Goal: Find specific page/section: Find specific page/section

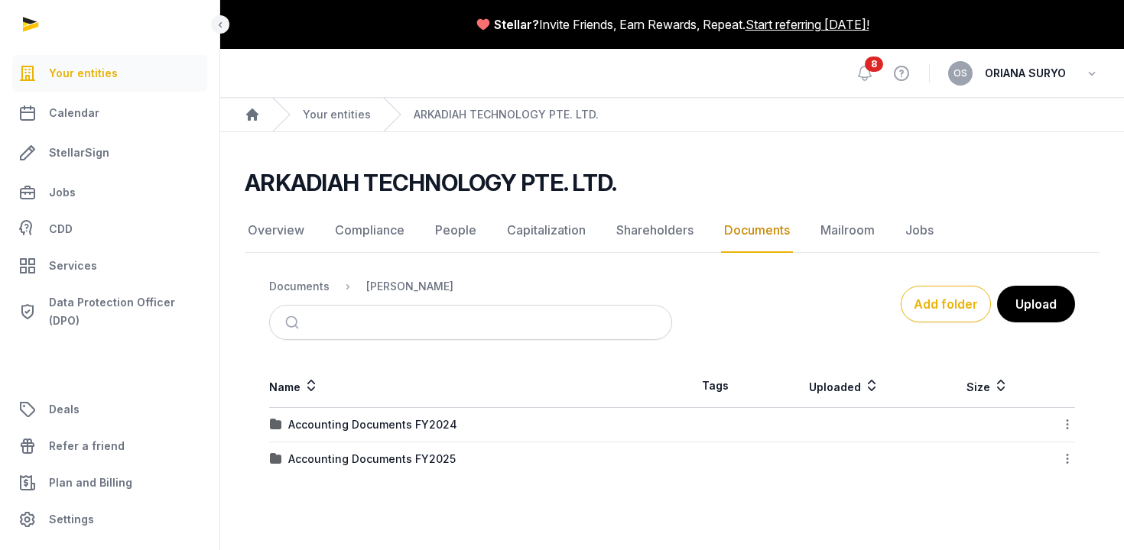
click at [758, 232] on link "Documents" at bounding box center [757, 231] width 72 height 44
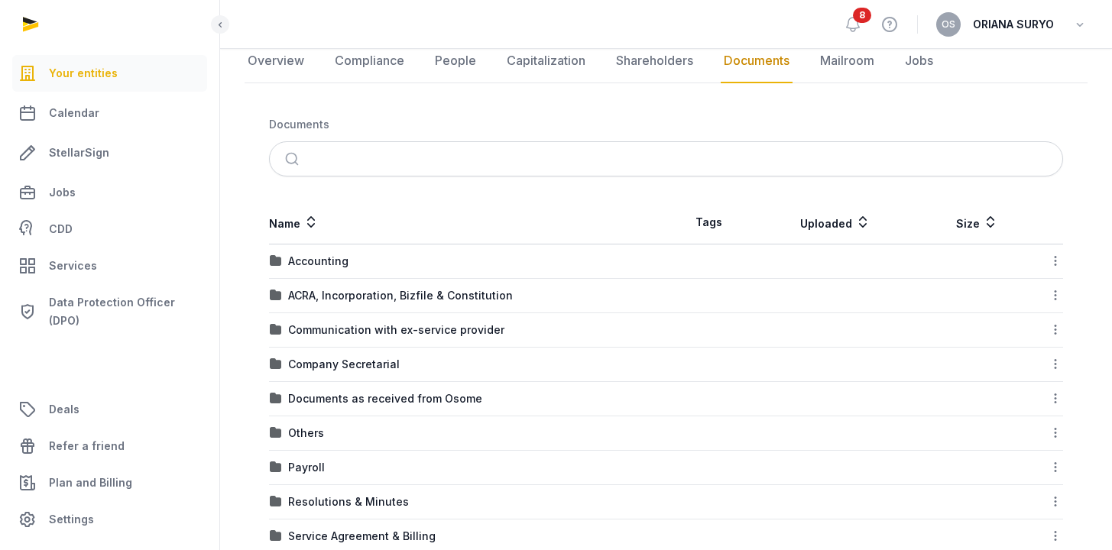
scroll to position [174, 0]
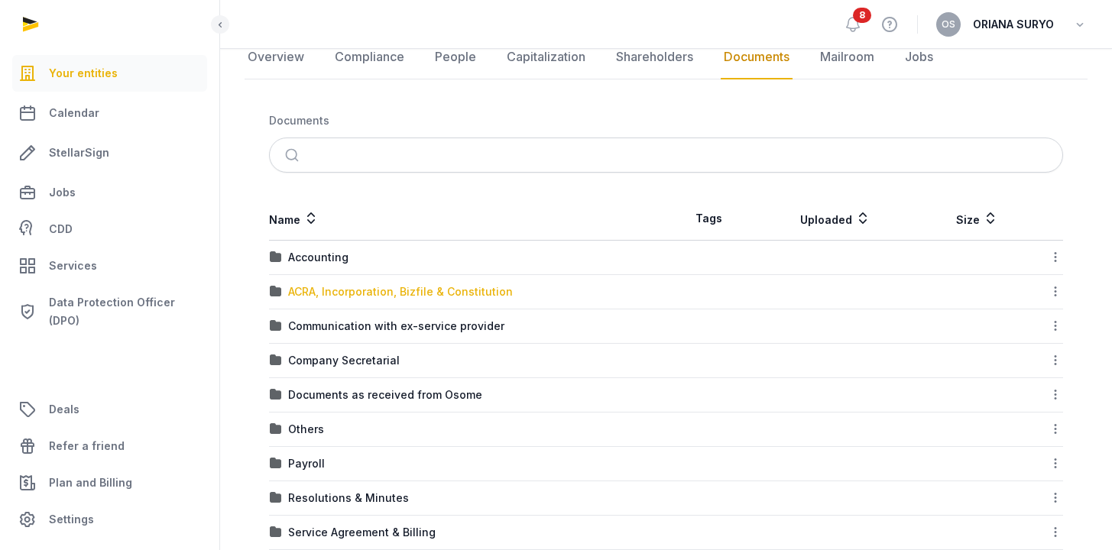
click at [455, 297] on div "ACRA, Incorporation, Bizfile & Constitution" at bounding box center [400, 291] width 225 height 15
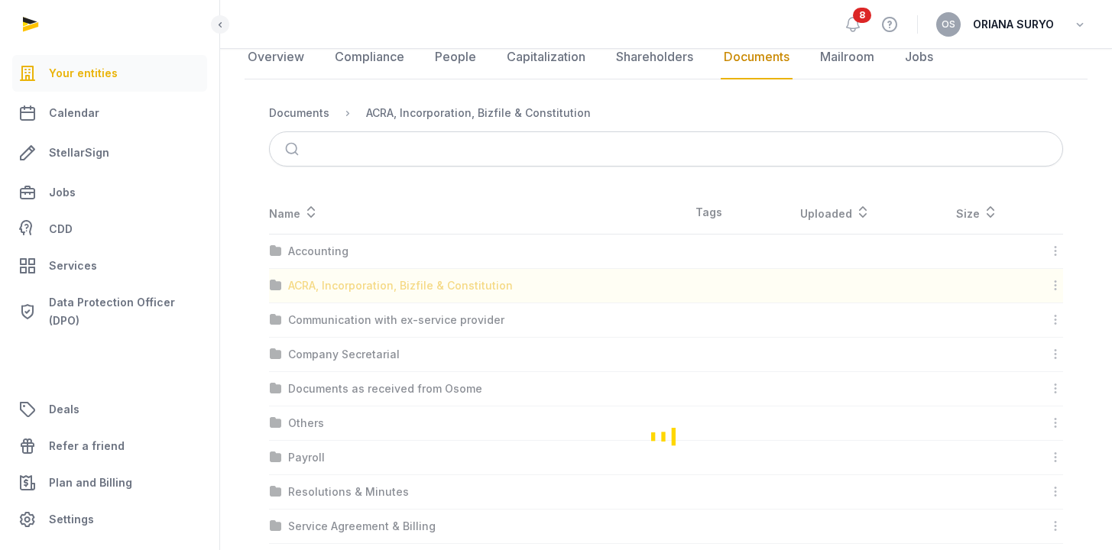
scroll to position [25, 0]
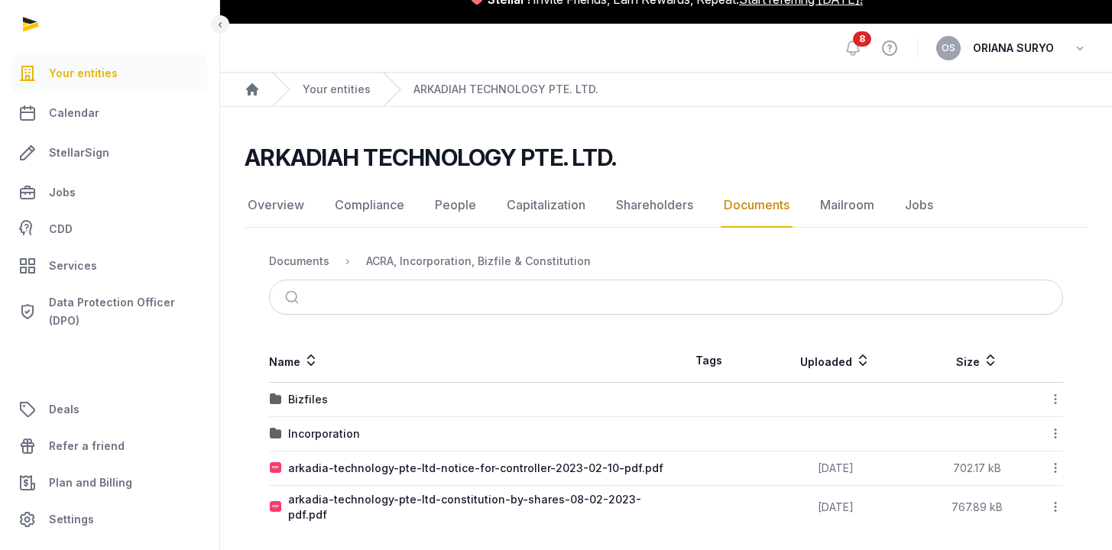
click at [546, 503] on div "arkadia-technology-pte-ltd-constitution-by-shares-08-02-2023-pdf.pdf" at bounding box center [477, 507] width 378 height 31
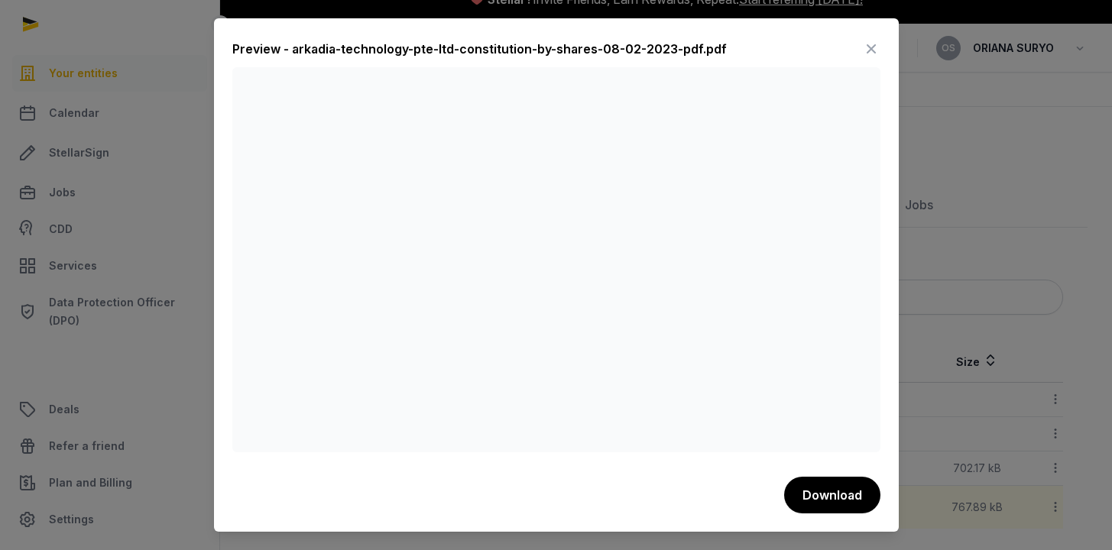
click at [407, 43] on div "Preview - arkadia-technology-pte-ltd-constitution-by-shares-08-02-2023-pdf.pdf" at bounding box center [479, 49] width 495 height 18
click at [875, 49] on icon at bounding box center [871, 49] width 18 height 24
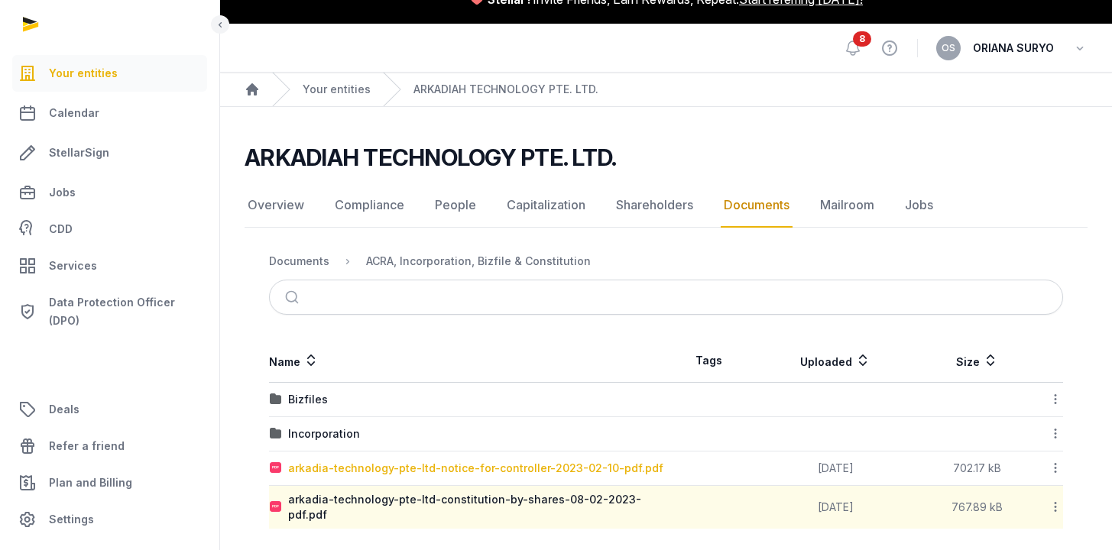
click at [375, 467] on div "arkadia-technology-pte-ltd-notice-for-controller-2023-02-10-pdf.pdf" at bounding box center [475, 468] width 375 height 15
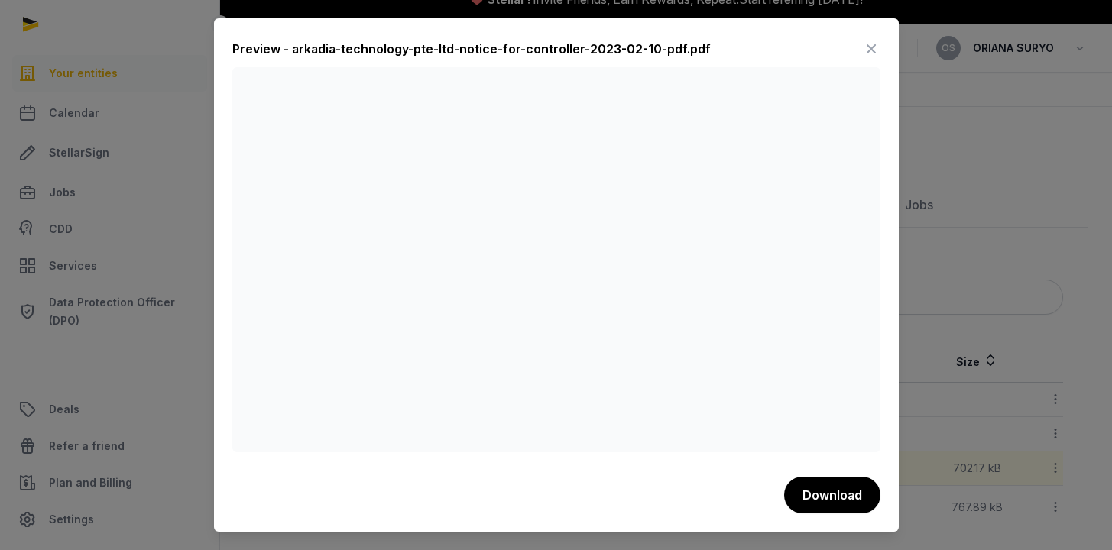
click at [680, 45] on div "Preview - arkadia-technology-pte-ltd-notice-for-controller-2023-02-10-pdf.pdf" at bounding box center [471, 49] width 479 height 18
click at [872, 47] on icon at bounding box center [871, 49] width 18 height 24
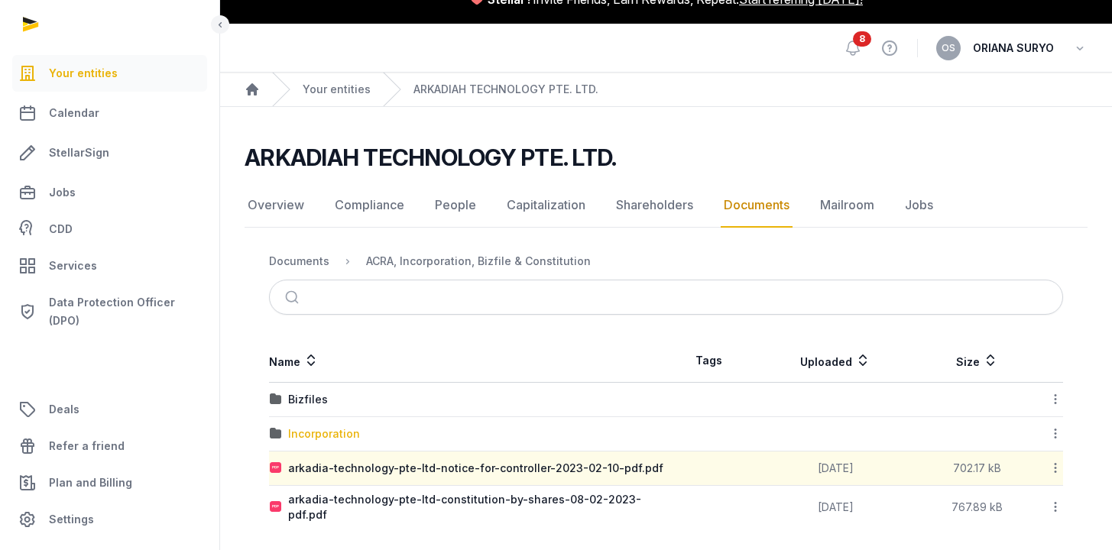
click at [320, 433] on div "Incorporation" at bounding box center [324, 434] width 72 height 15
click at [0, 0] on div "Loading" at bounding box center [0, 0] width 0 height 0
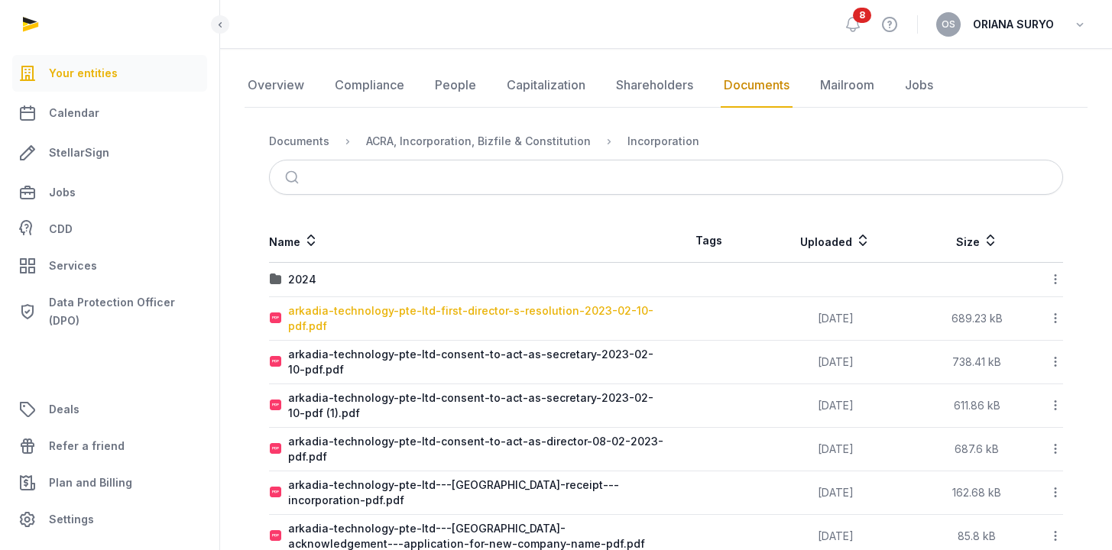
scroll to position [139, 0]
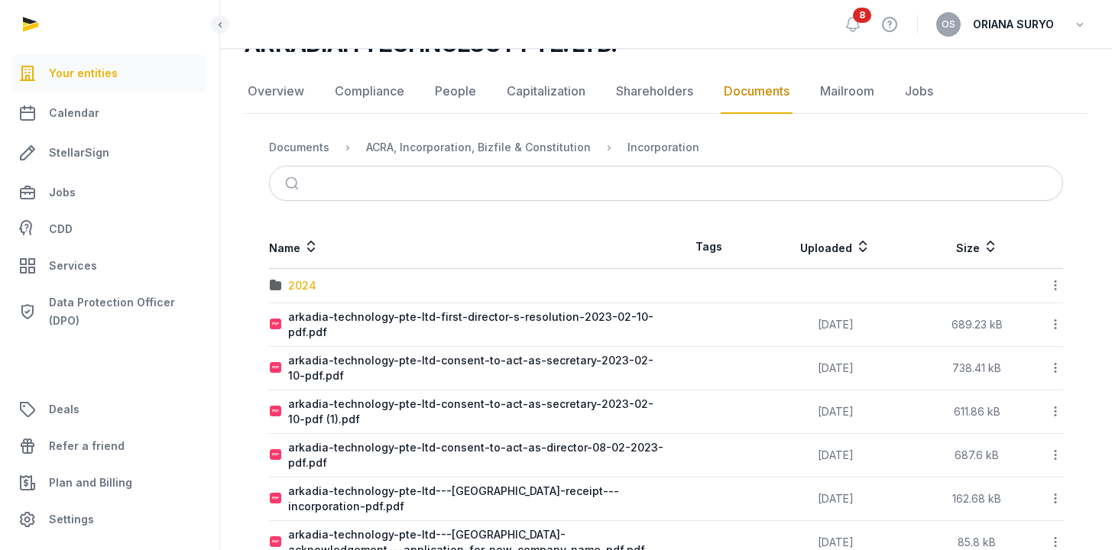
click at [301, 287] on div "2024" at bounding box center [302, 285] width 28 height 15
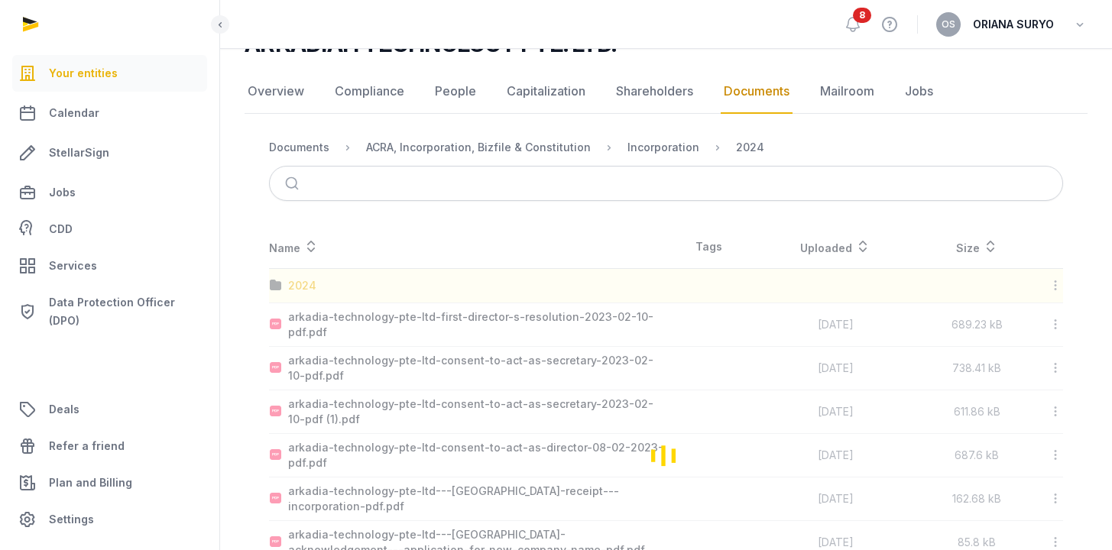
scroll to position [0, 0]
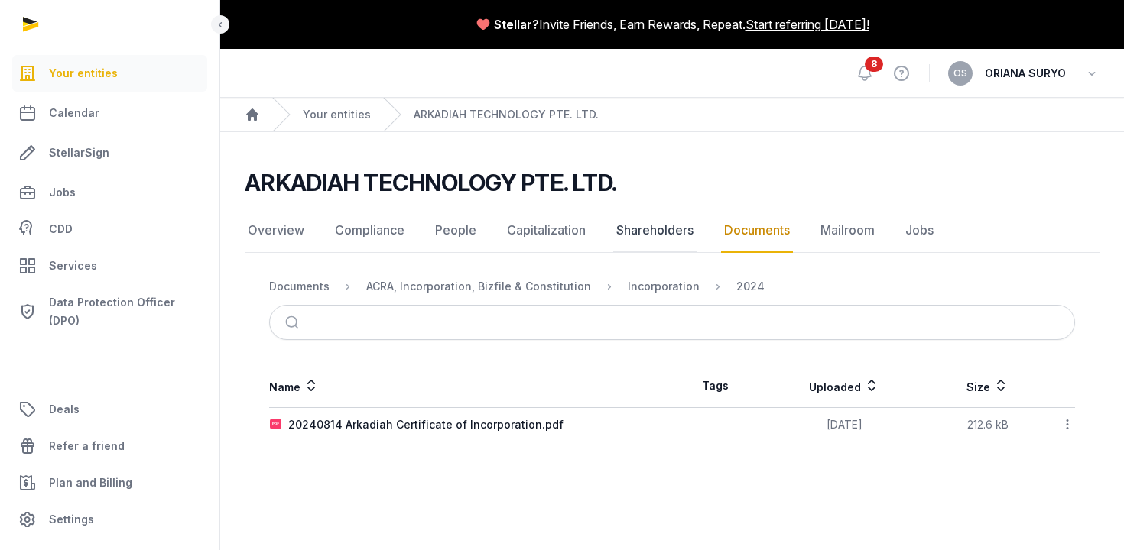
click at [628, 230] on link "Shareholders" at bounding box center [654, 231] width 83 height 44
